Goal: Task Accomplishment & Management: Use online tool/utility

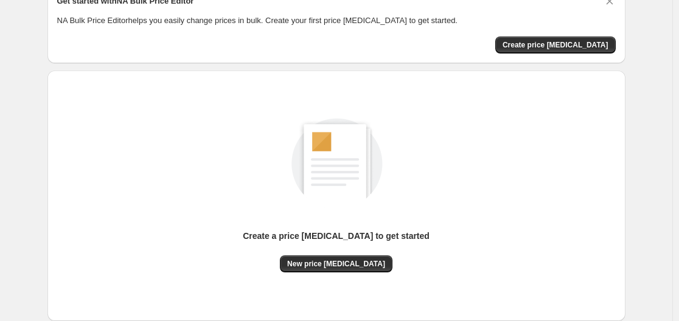
scroll to position [122, 0]
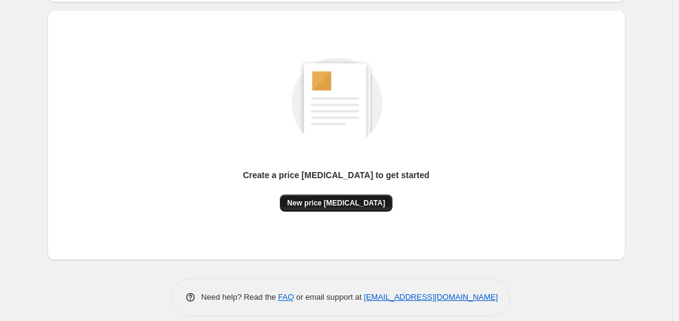
click at [341, 197] on button "New price [MEDICAL_DATA]" at bounding box center [336, 203] width 113 height 17
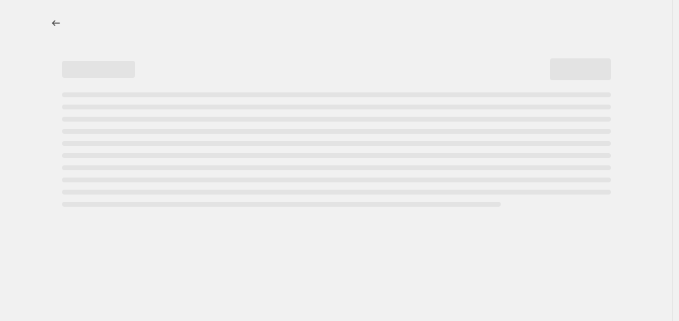
select select "percentage"
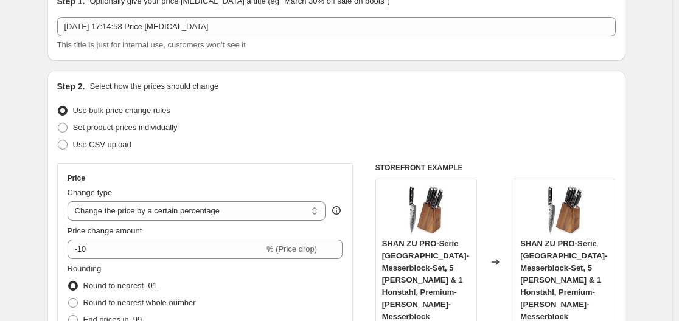
scroll to position [122, 0]
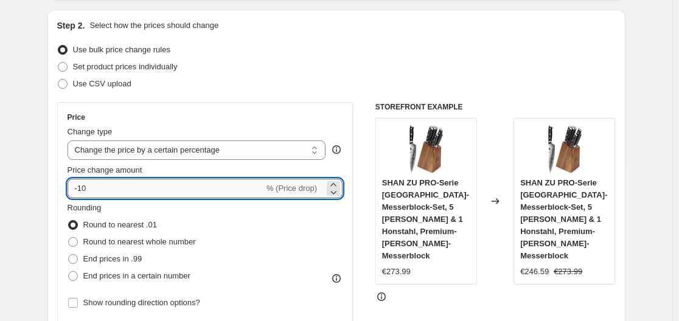
drag, startPoint x: 94, startPoint y: 188, endPoint x: 80, endPoint y: 187, distance: 14.0
click at [80, 187] on input "-10" at bounding box center [166, 188] width 196 height 19
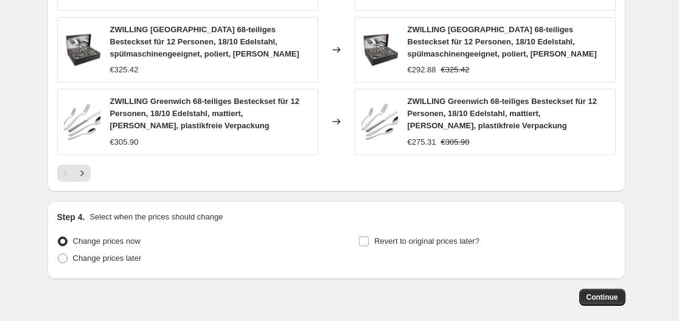
scroll to position [960, 0]
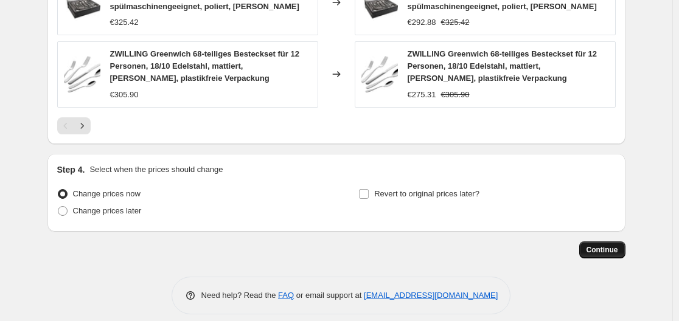
type input "-30"
click at [596, 245] on span "Continue" at bounding box center [602, 250] width 32 height 10
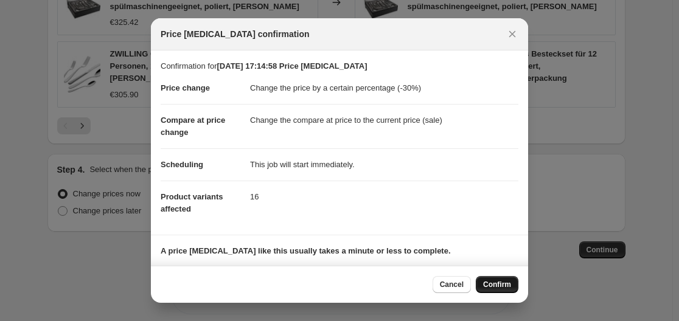
click at [498, 285] on span "Confirm" at bounding box center [497, 285] width 28 height 10
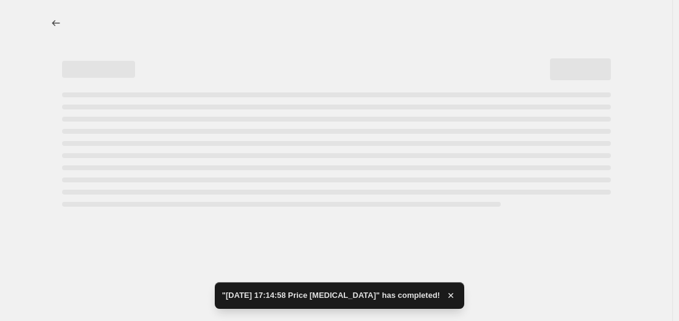
select select "percentage"
